Goal: Task Accomplishment & Management: Use online tool/utility

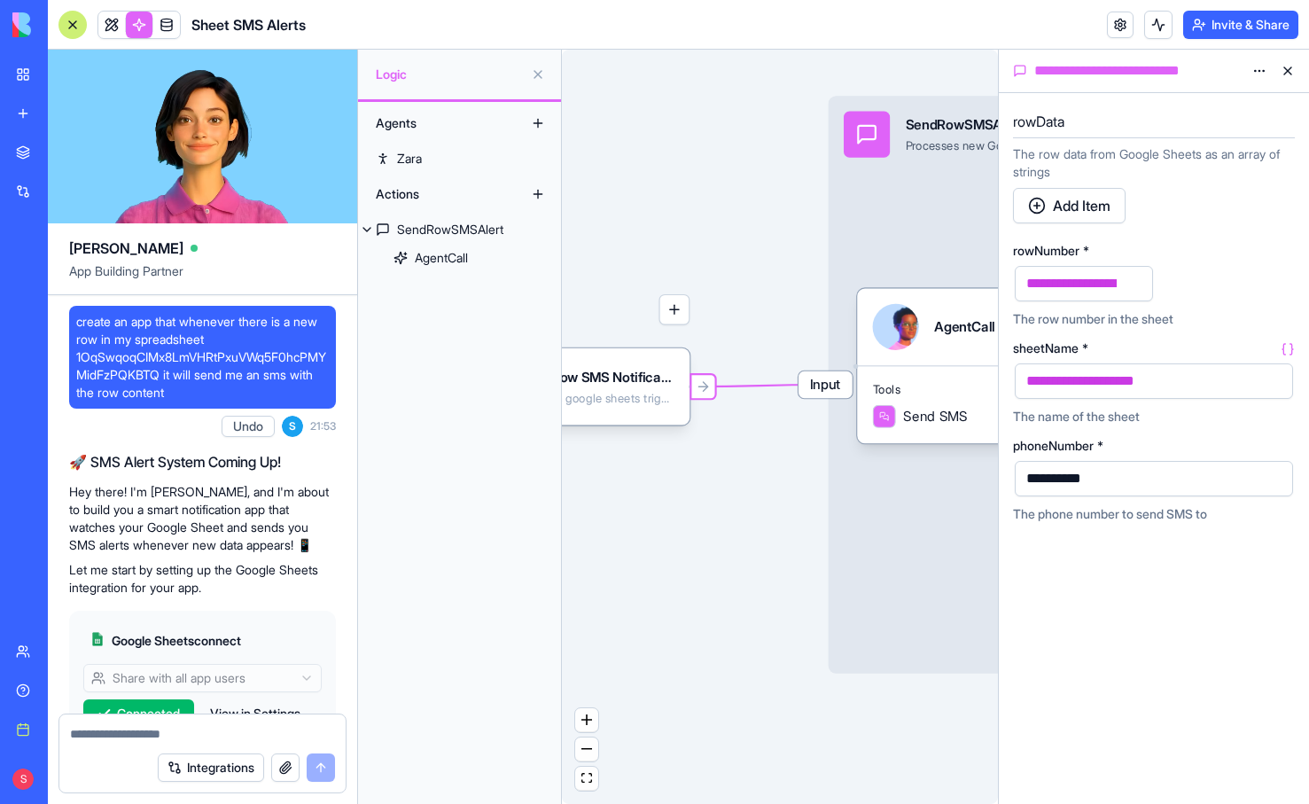
scroll to position [1021, 0]
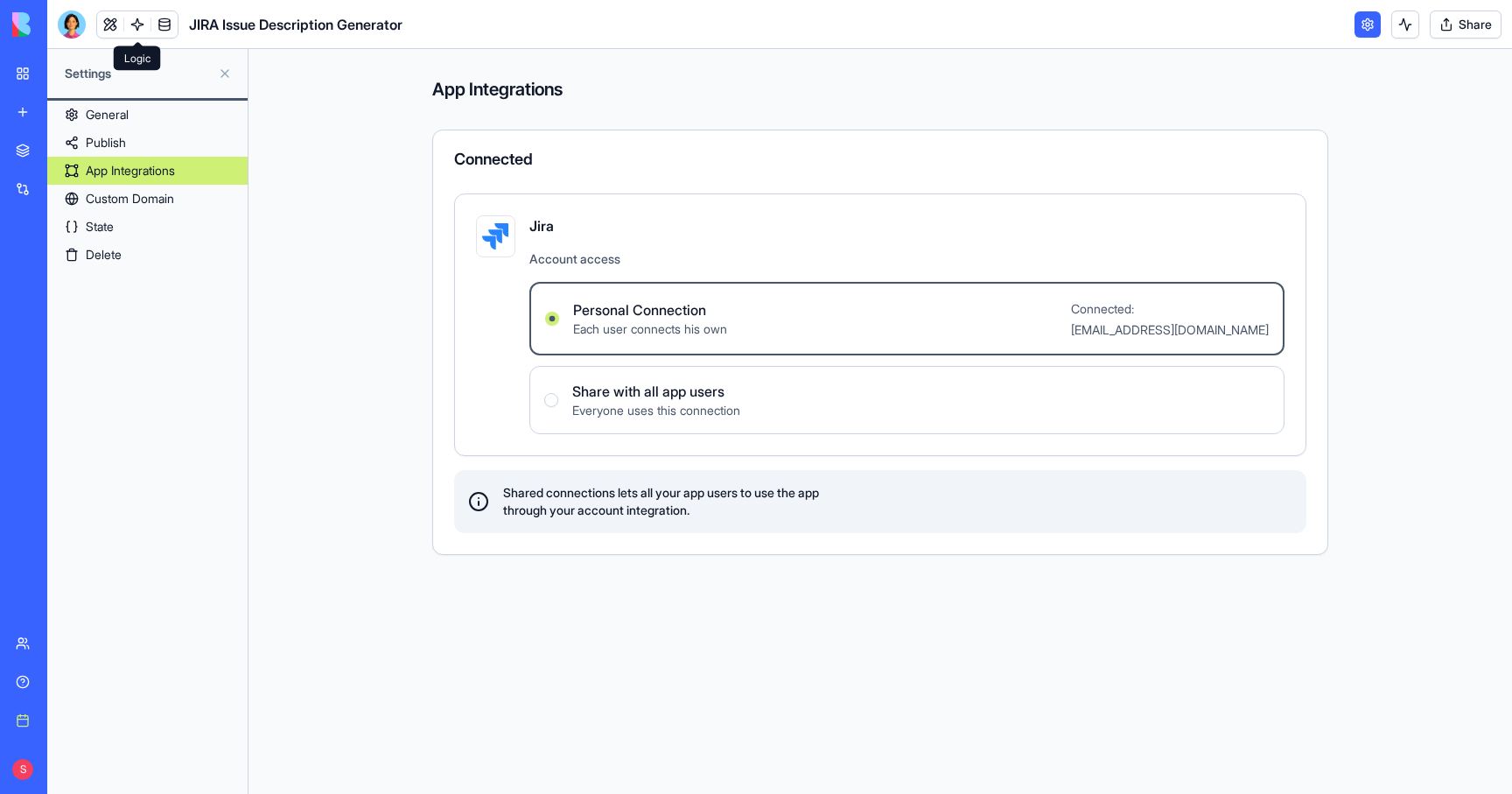
click at [127, 19] on link at bounding box center [137, 25] width 27 height 27
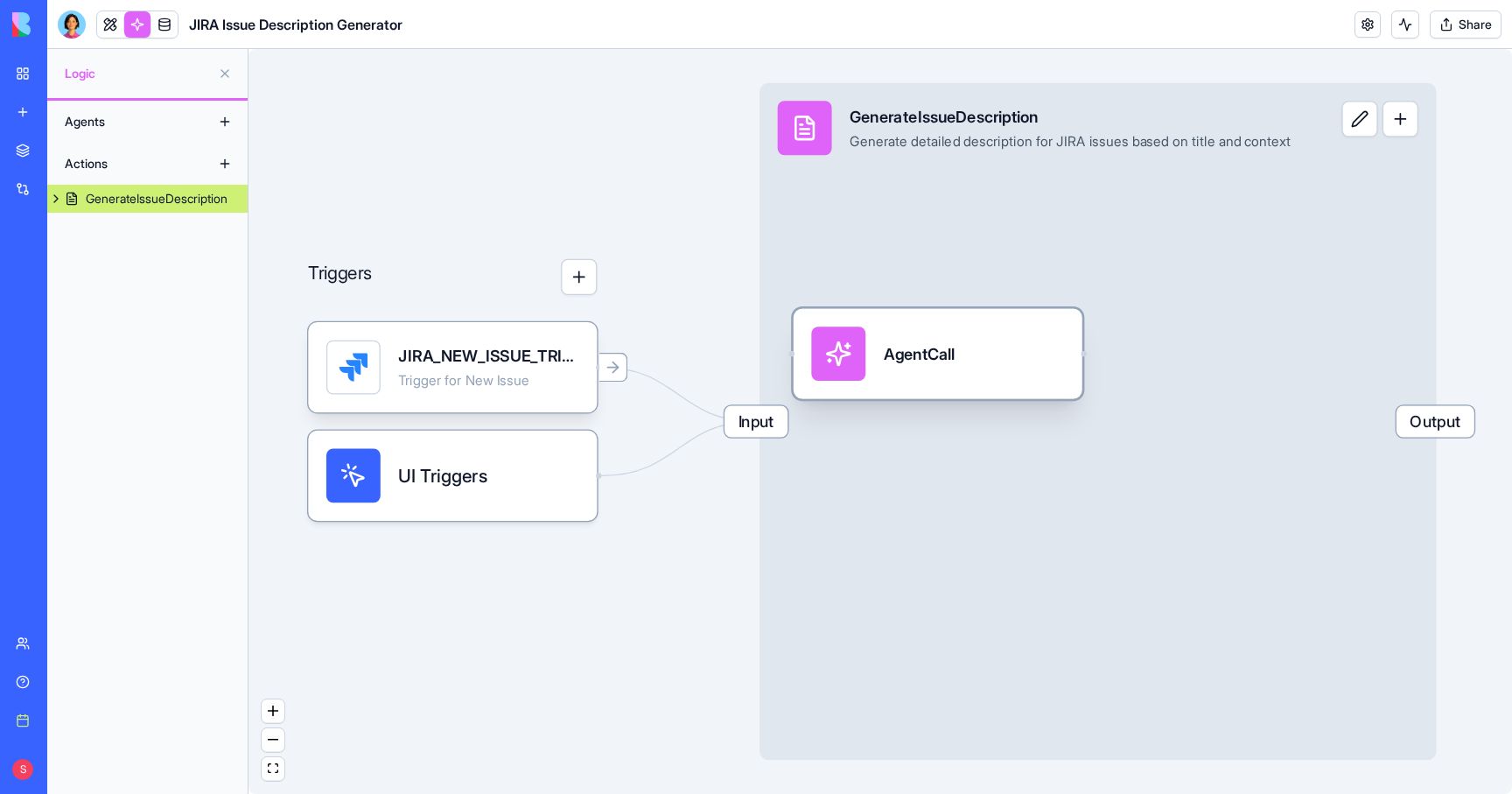
click at [924, 345] on div "AgentCall" at bounding box center [919, 354] width 71 height 23
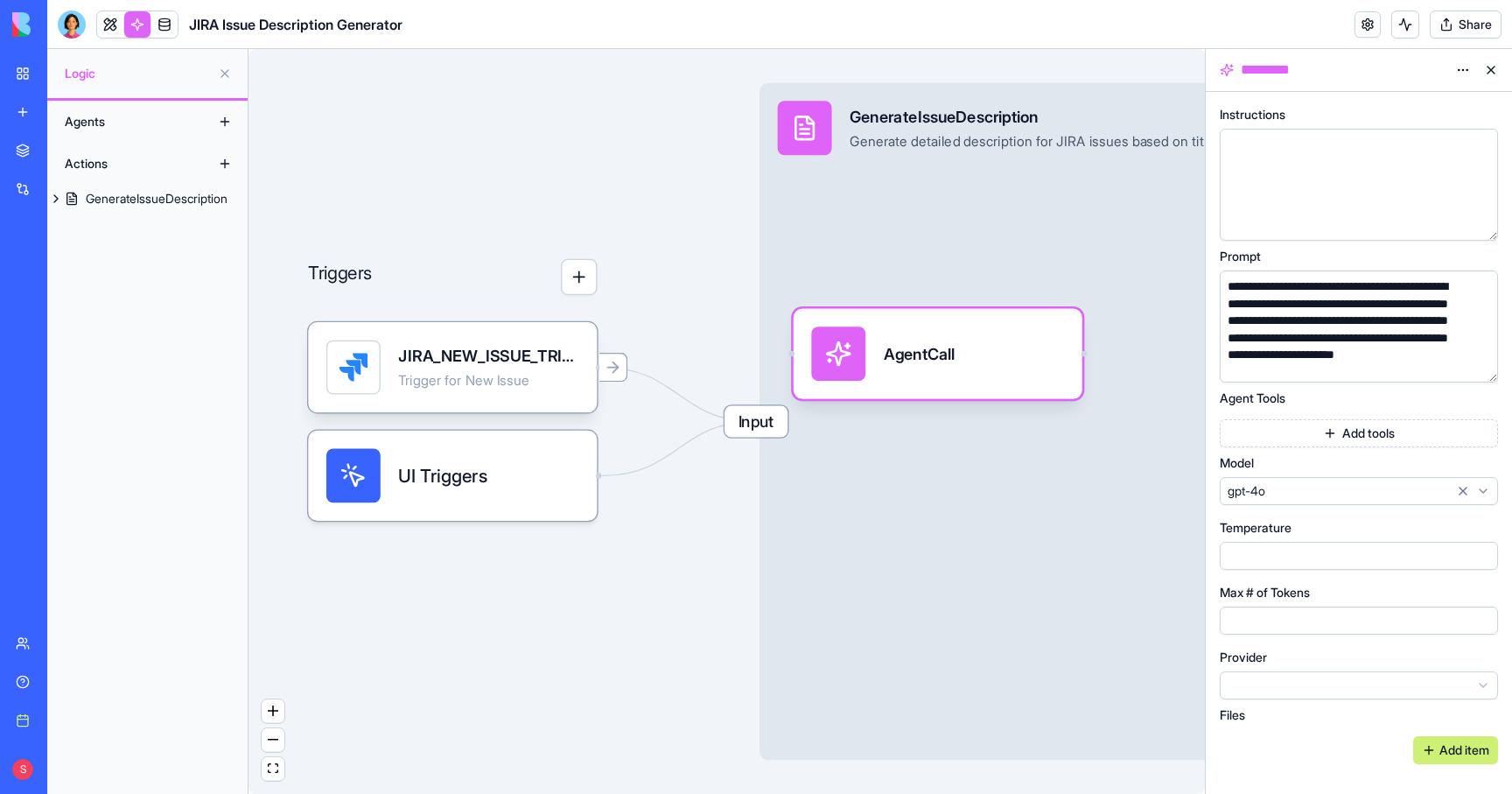
click at [1460, 68] on html "**********" at bounding box center [756, 397] width 1512 height 794
click at [1390, 135] on div "Delete" at bounding box center [1420, 133] width 104 height 28
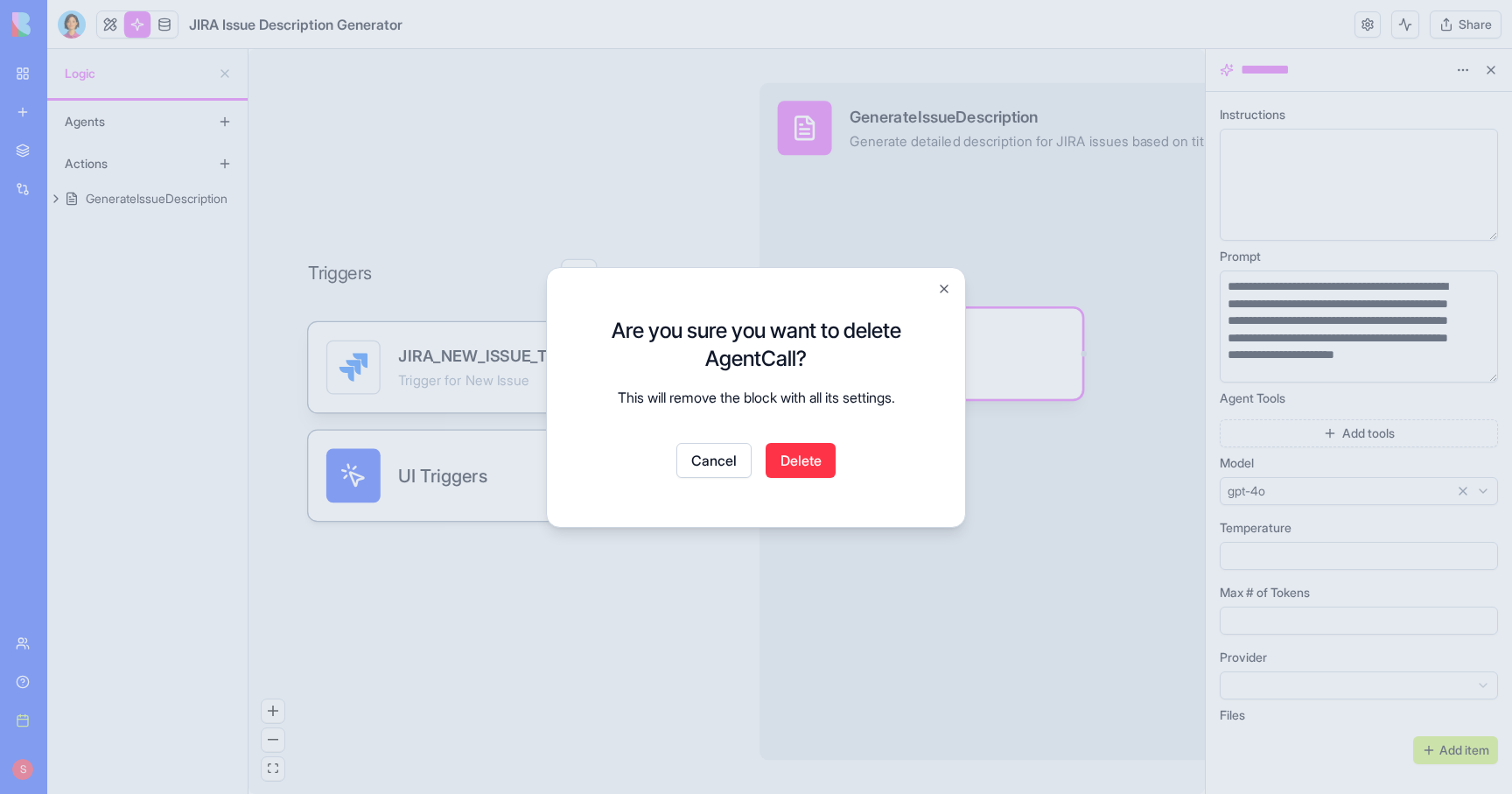
click at [823, 454] on button "Delete" at bounding box center [800, 460] width 70 height 35
